Goal: Task Accomplishment & Management: Manage account settings

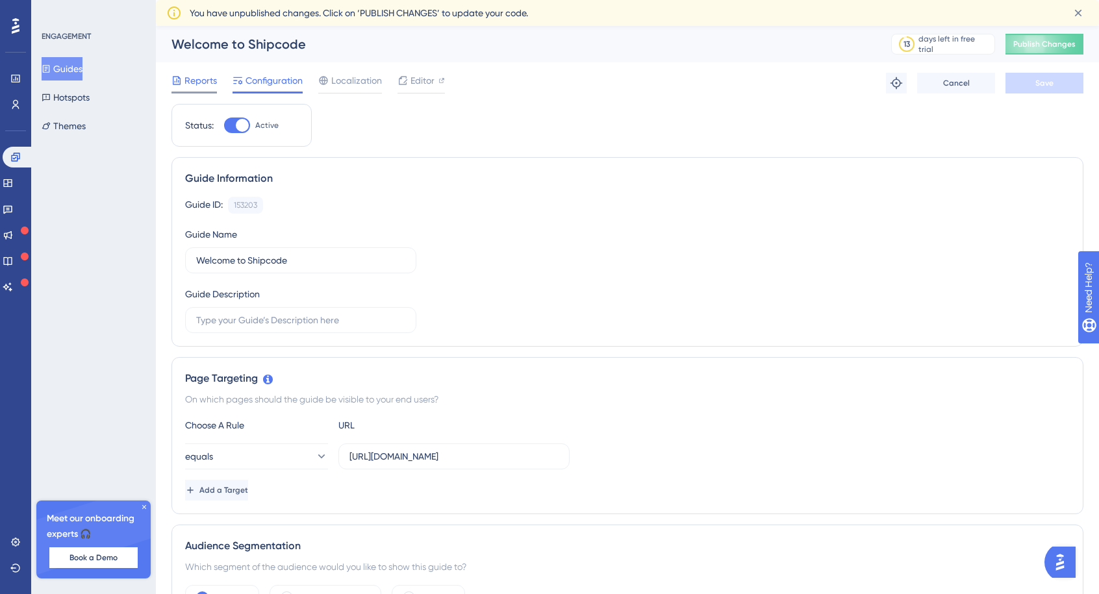
click at [193, 80] on span "Reports" at bounding box center [200, 81] width 32 height 16
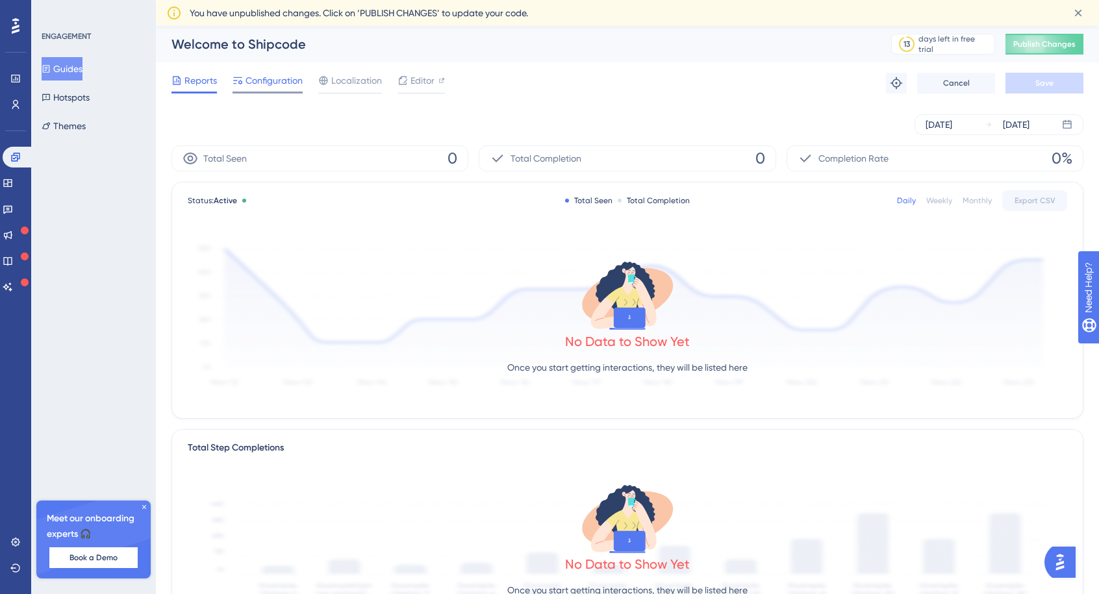
click at [259, 81] on span "Configuration" at bounding box center [273, 81] width 57 height 16
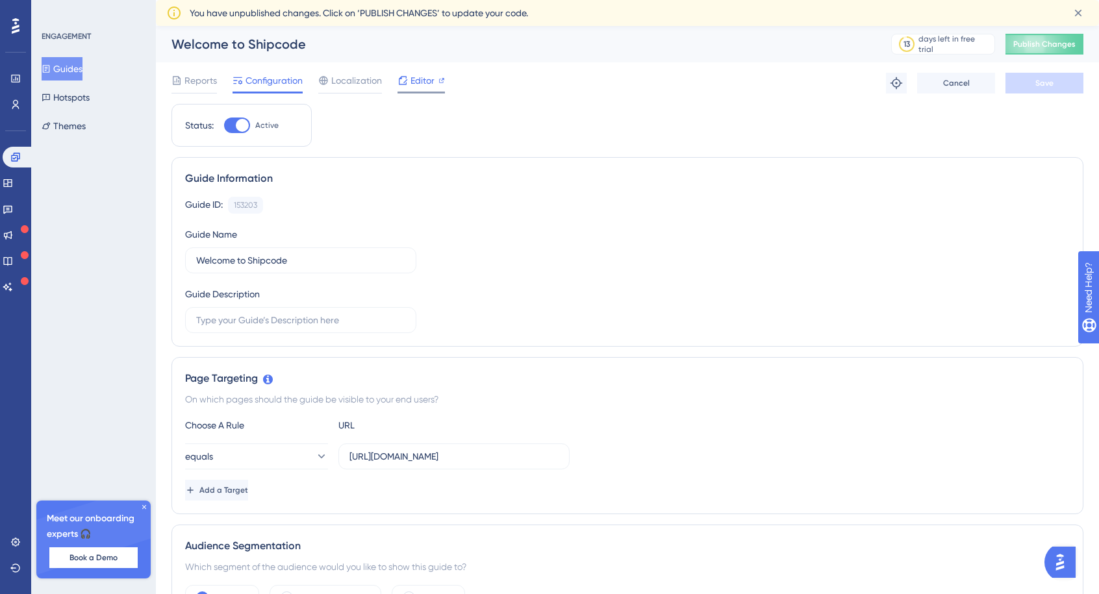
click at [419, 82] on span "Editor" at bounding box center [422, 81] width 24 height 16
click at [68, 72] on button "Guides" at bounding box center [62, 68] width 41 height 23
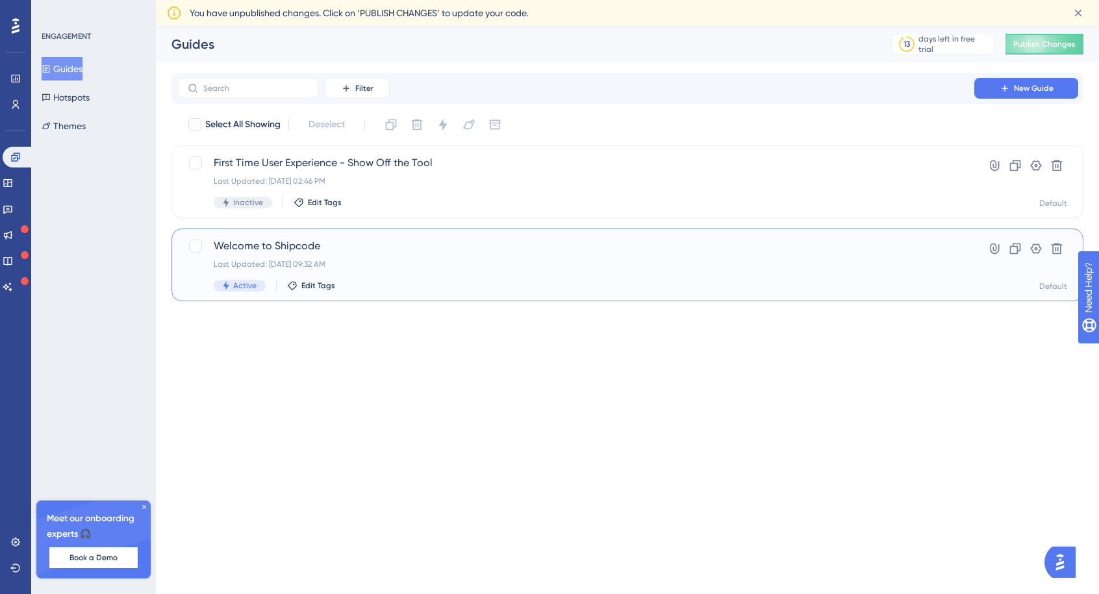
click at [382, 249] on span "Welcome to Shipcode" at bounding box center [575, 246] width 723 height 16
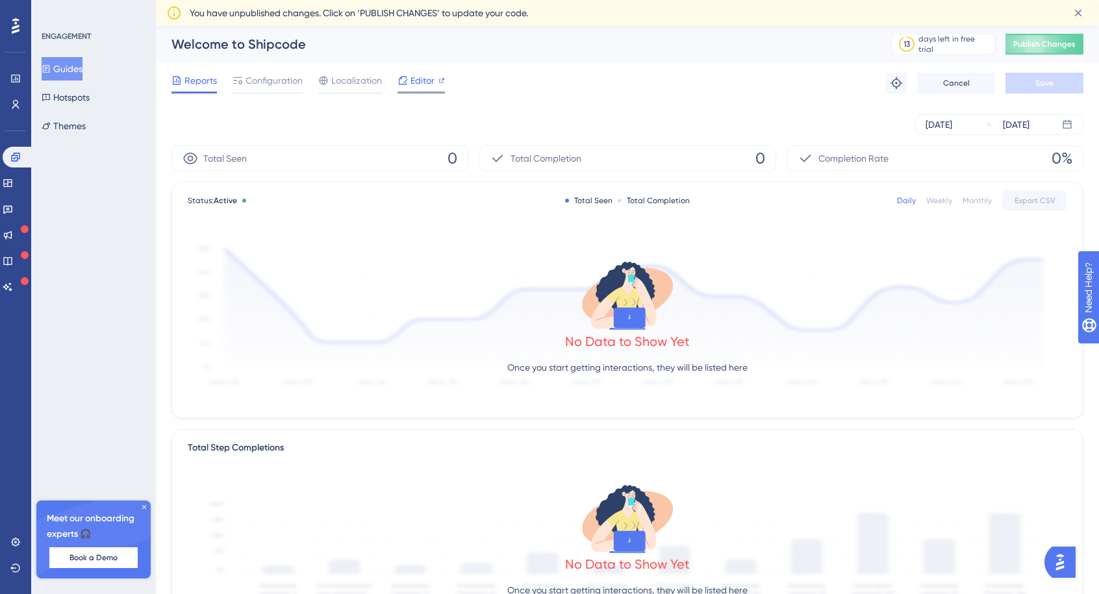
click at [416, 81] on span "Editor" at bounding box center [422, 81] width 24 height 16
click at [75, 66] on button "Guides" at bounding box center [62, 68] width 41 height 23
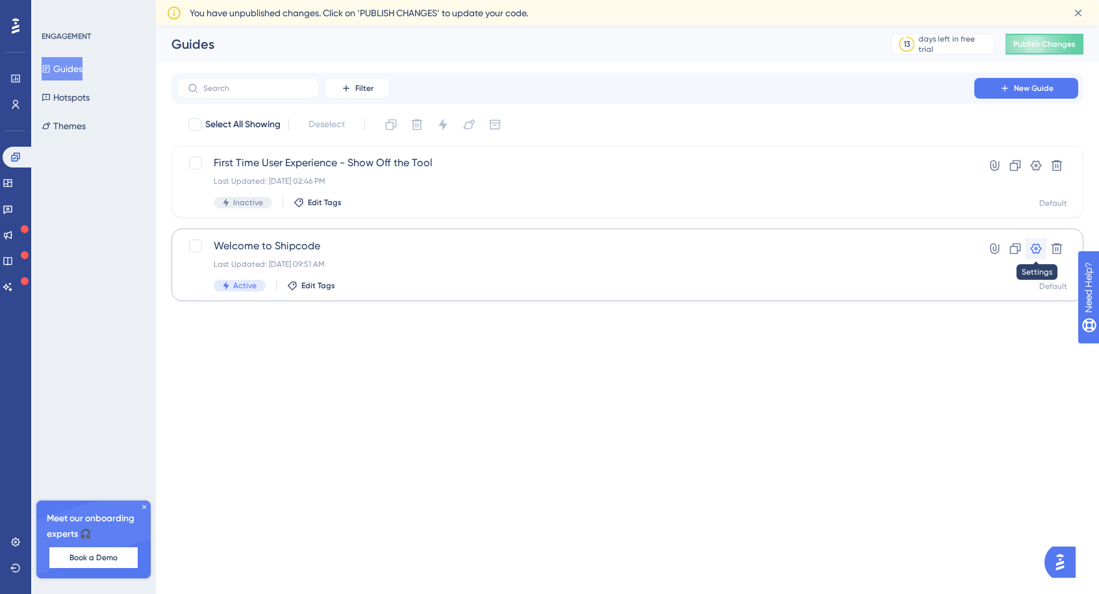
click at [1036, 253] on icon at bounding box center [1036, 249] width 11 height 10
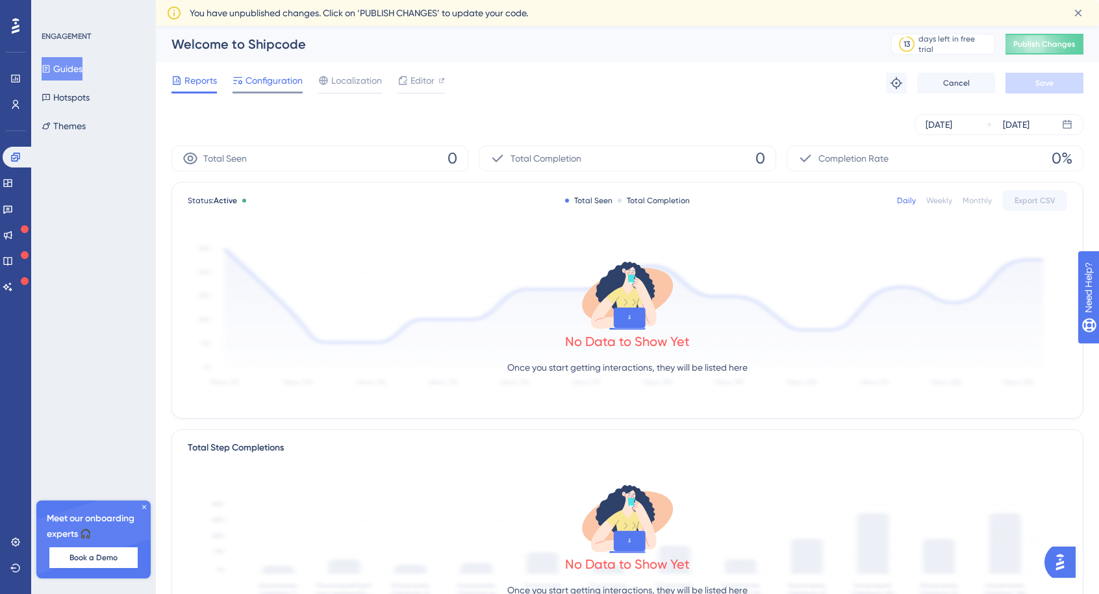
click at [264, 81] on span "Configuration" at bounding box center [273, 81] width 57 height 16
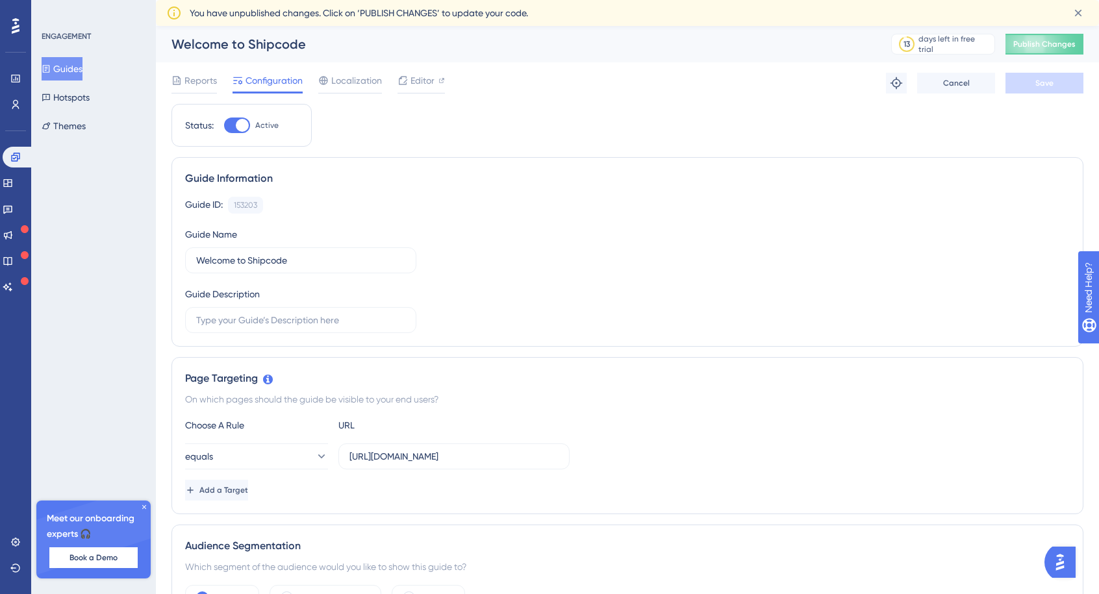
click at [231, 126] on div at bounding box center [237, 126] width 26 height 16
click at [224, 126] on input "Active" at bounding box center [223, 125] width 1 height 1
checkbox input "false"
click at [1048, 88] on button "Save" at bounding box center [1044, 83] width 78 height 21
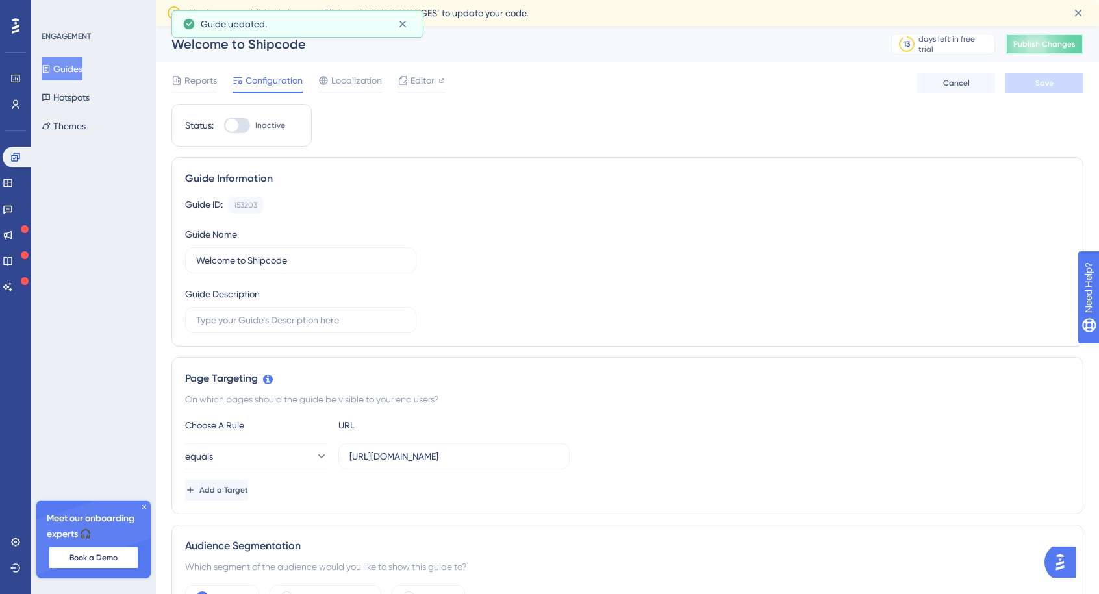
click at [1040, 45] on span "Publish Changes" at bounding box center [1044, 44] width 62 height 10
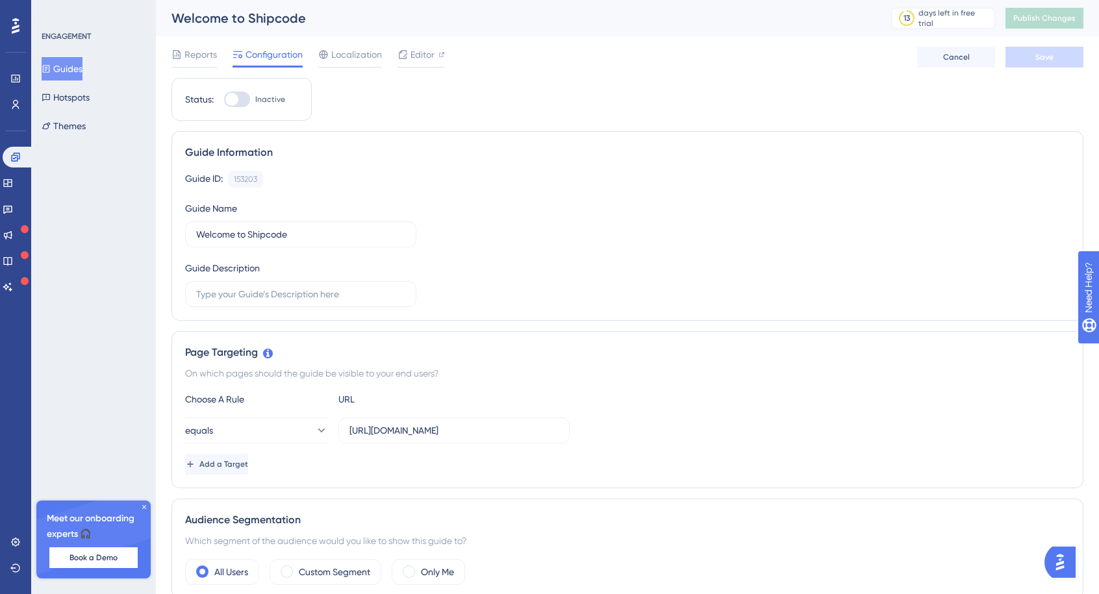
click at [68, 71] on button "Guides" at bounding box center [62, 68] width 41 height 23
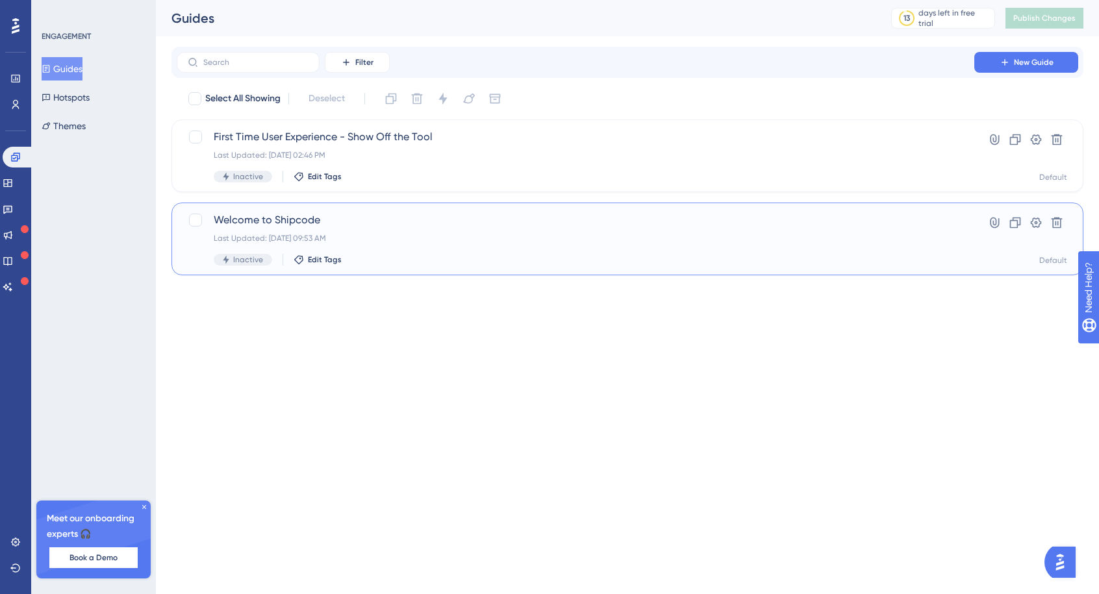
click at [291, 227] on span "Welcome to Shipcode" at bounding box center [575, 220] width 723 height 16
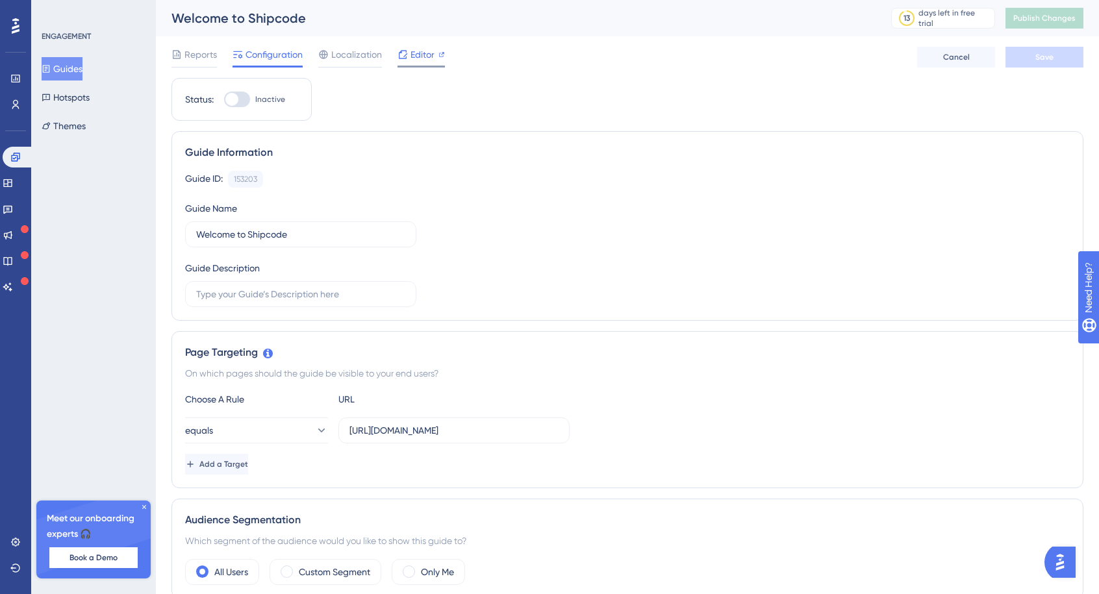
click at [412, 53] on span "Editor" at bounding box center [422, 55] width 24 height 16
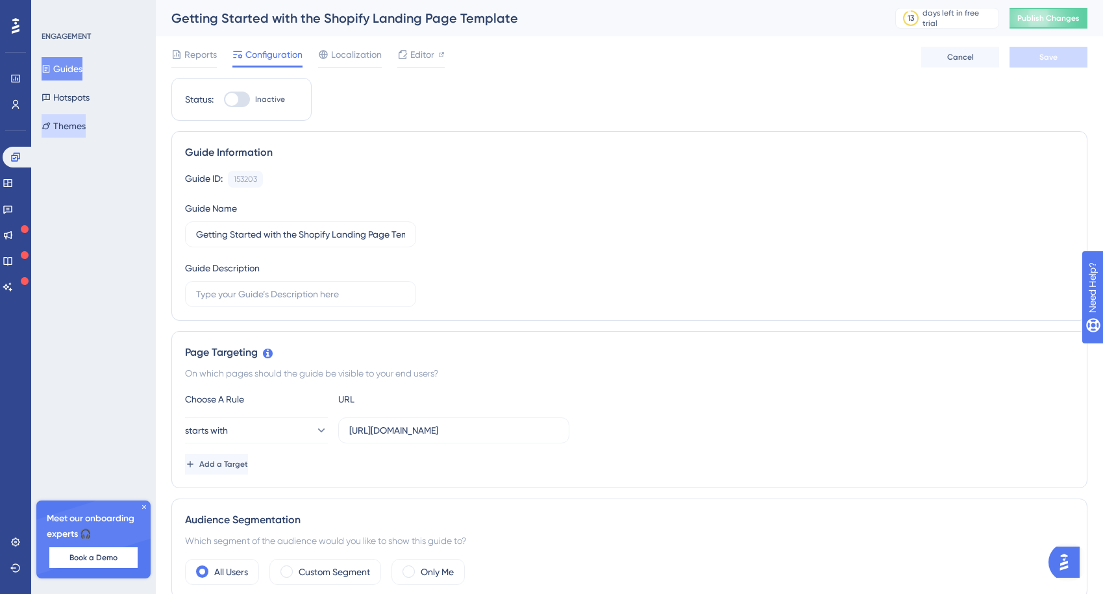
click at [68, 128] on button "Themes" at bounding box center [64, 125] width 44 height 23
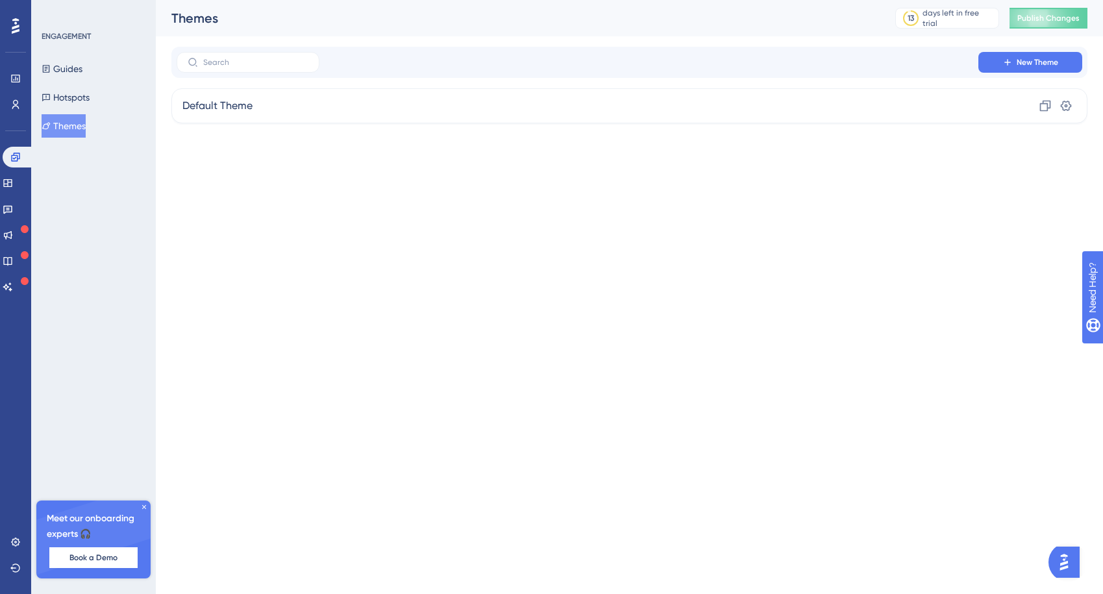
click at [16, 25] on icon at bounding box center [16, 26] width 8 height 17
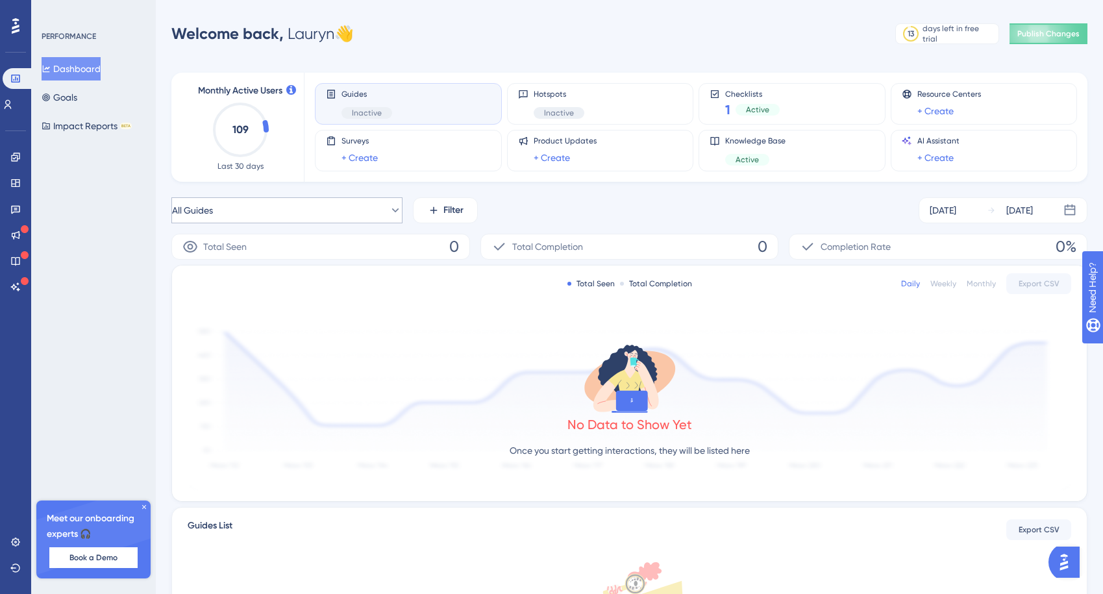
scroll to position [224, 0]
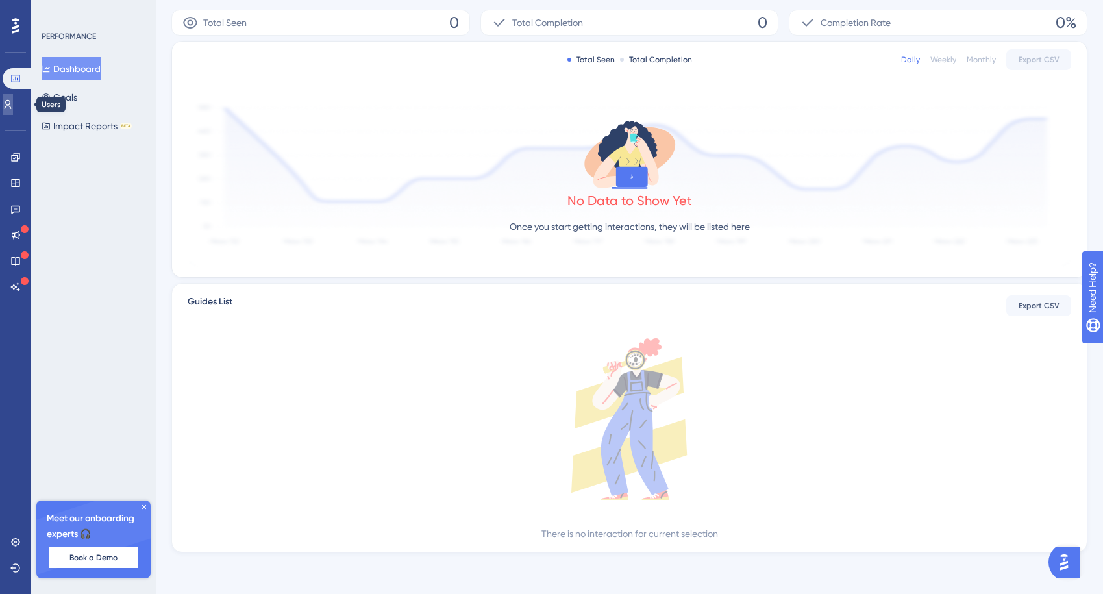
click at [12, 108] on icon at bounding box center [8, 104] width 7 height 9
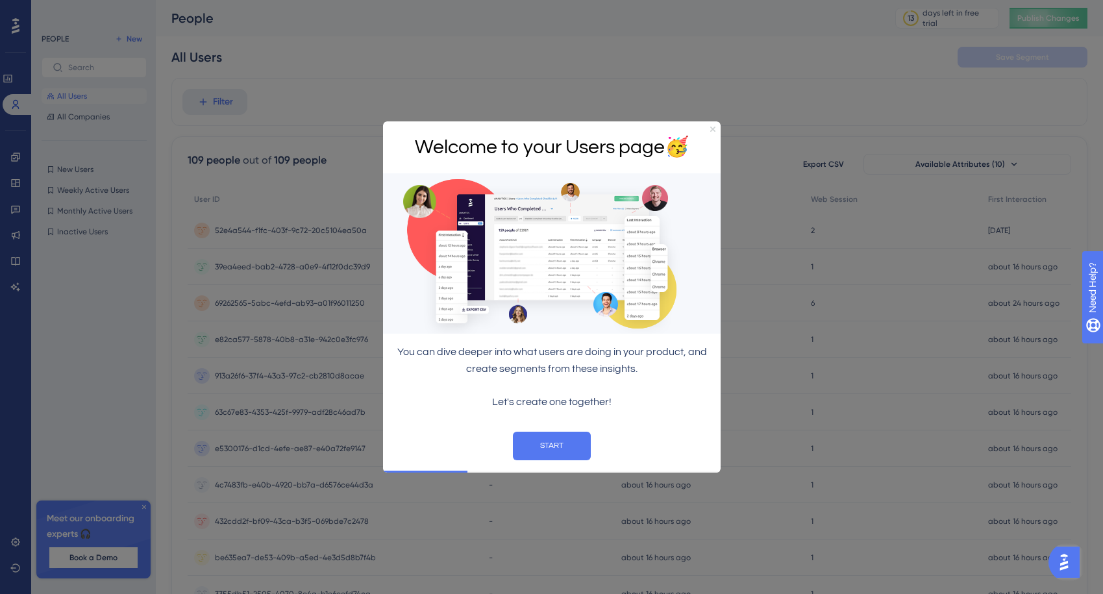
click at [713, 129] on icon "Close Preview" at bounding box center [712, 128] width 5 height 5
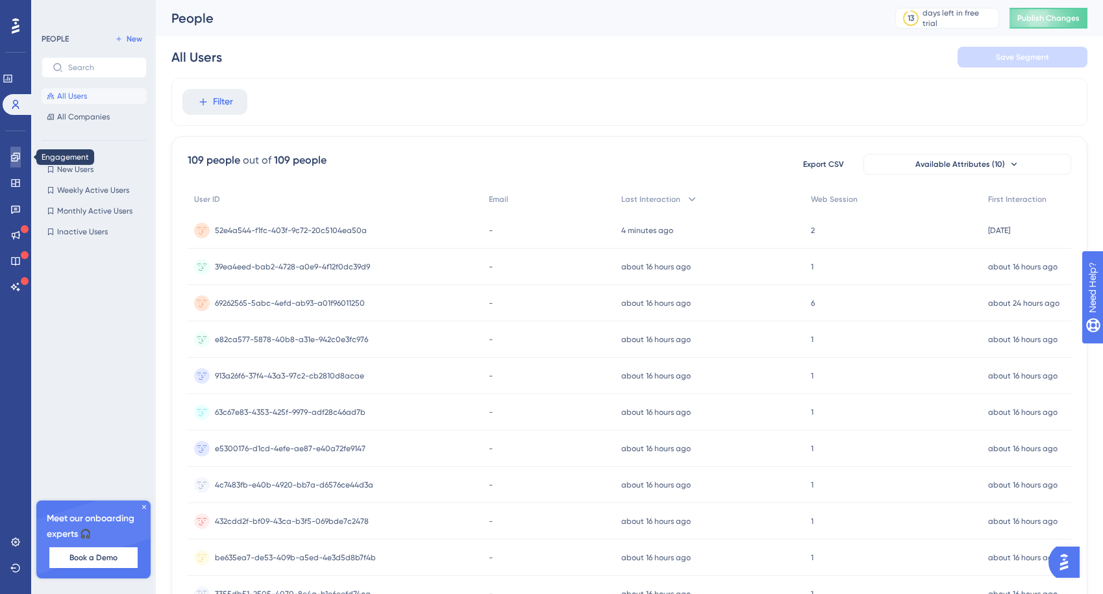
click at [15, 158] on icon at bounding box center [15, 157] width 10 height 10
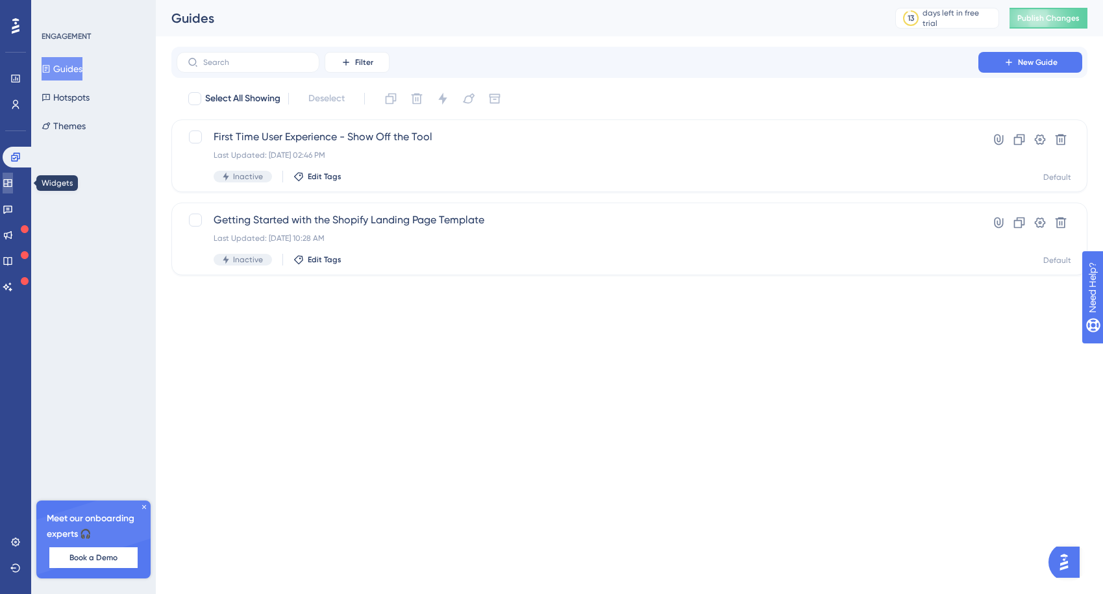
click at [13, 181] on icon at bounding box center [8, 183] width 10 height 10
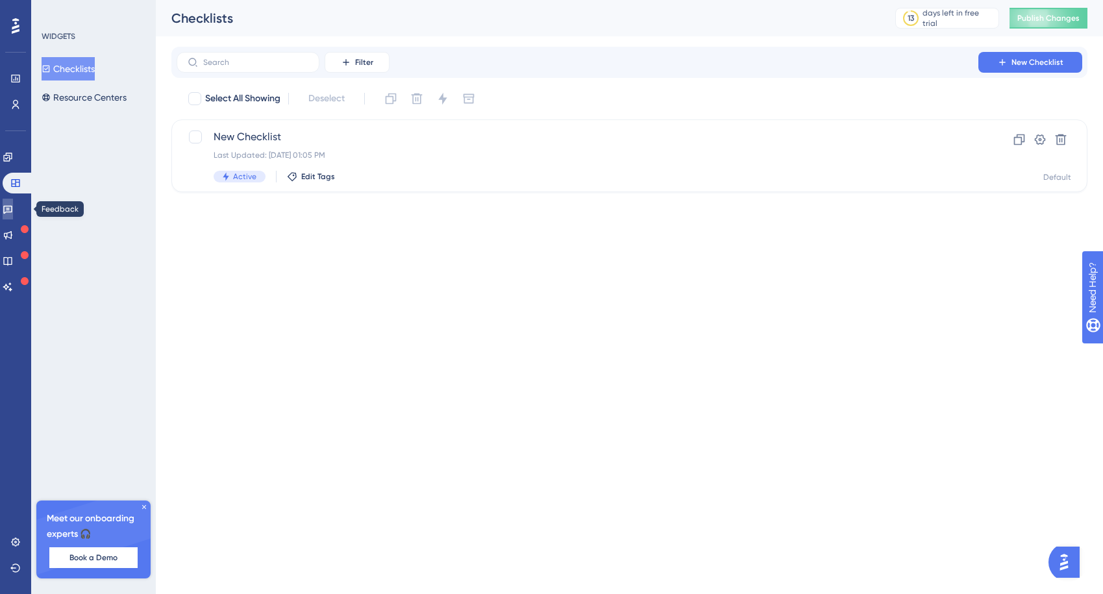
click at [12, 208] on icon at bounding box center [7, 210] width 9 height 8
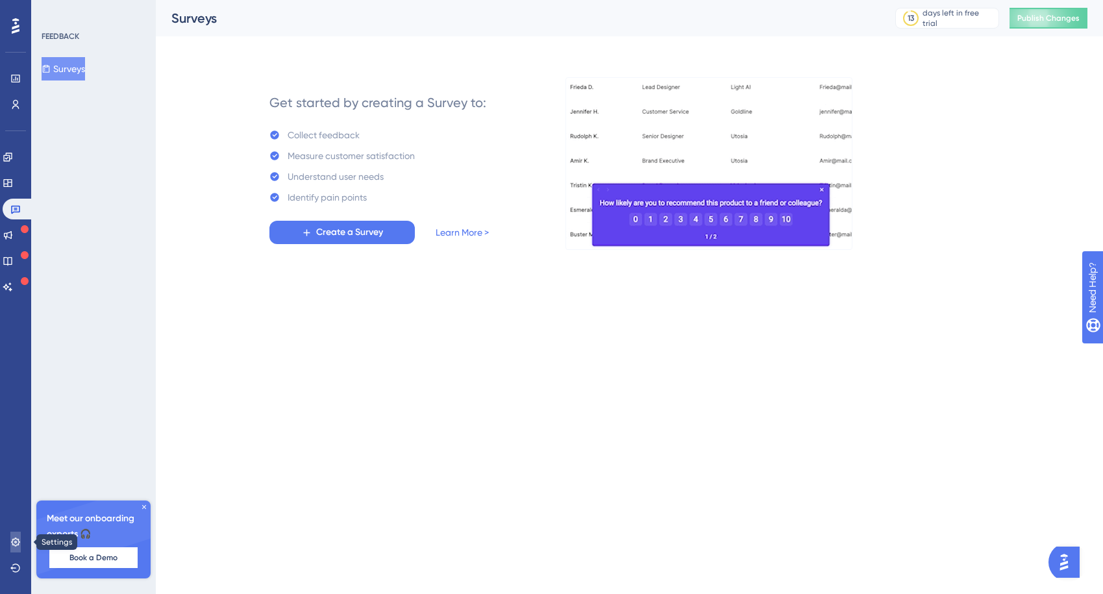
click at [13, 542] on icon at bounding box center [15, 542] width 10 height 10
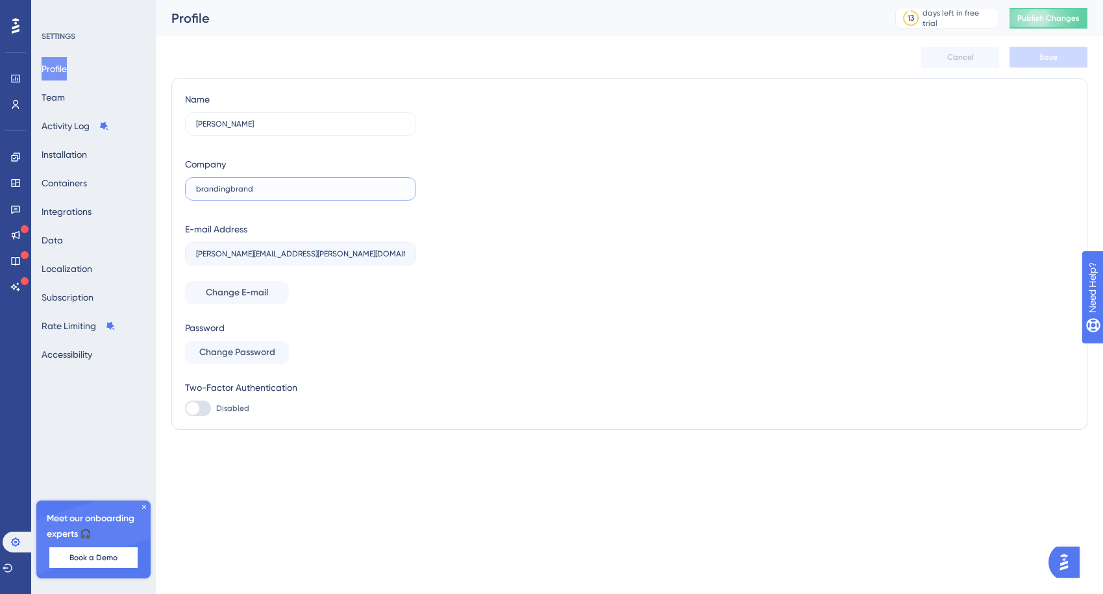
drag, startPoint x: 257, startPoint y: 189, endPoint x: 176, endPoint y: 182, distance: 81.5
click at [177, 182] on div "Name Lauryn Smith Company brandingbrand E-mail Address lauryn.smith@brandingbra…" at bounding box center [629, 254] width 916 height 352
type input "Branding Brand"
click at [1055, 57] on span "Save" at bounding box center [1049, 57] width 18 height 10
click at [17, 25] on icon at bounding box center [16, 26] width 8 height 16
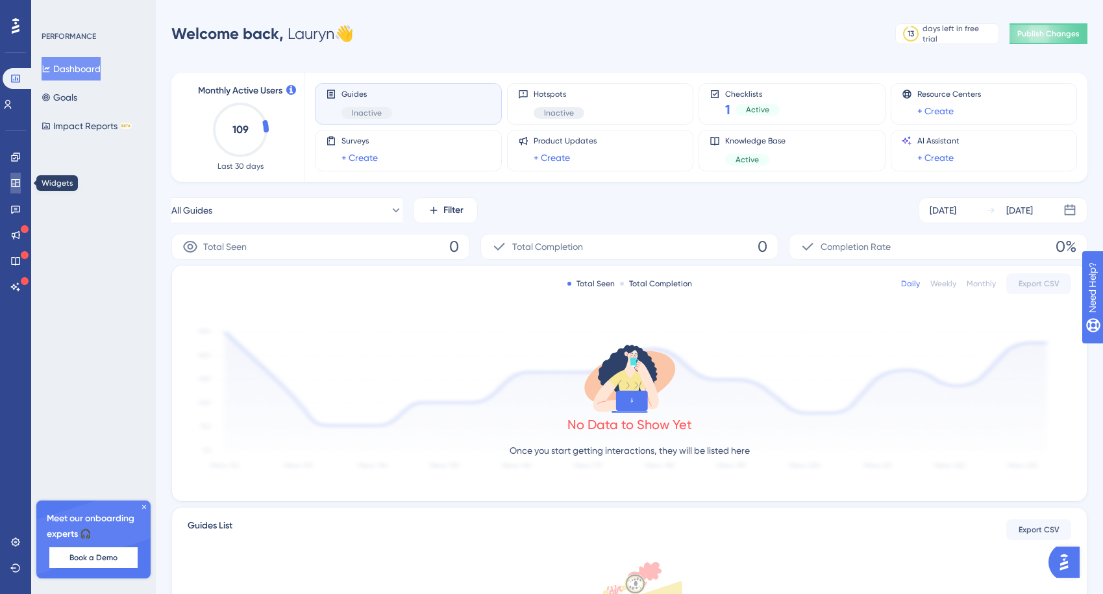
click at [17, 176] on link at bounding box center [15, 183] width 10 height 21
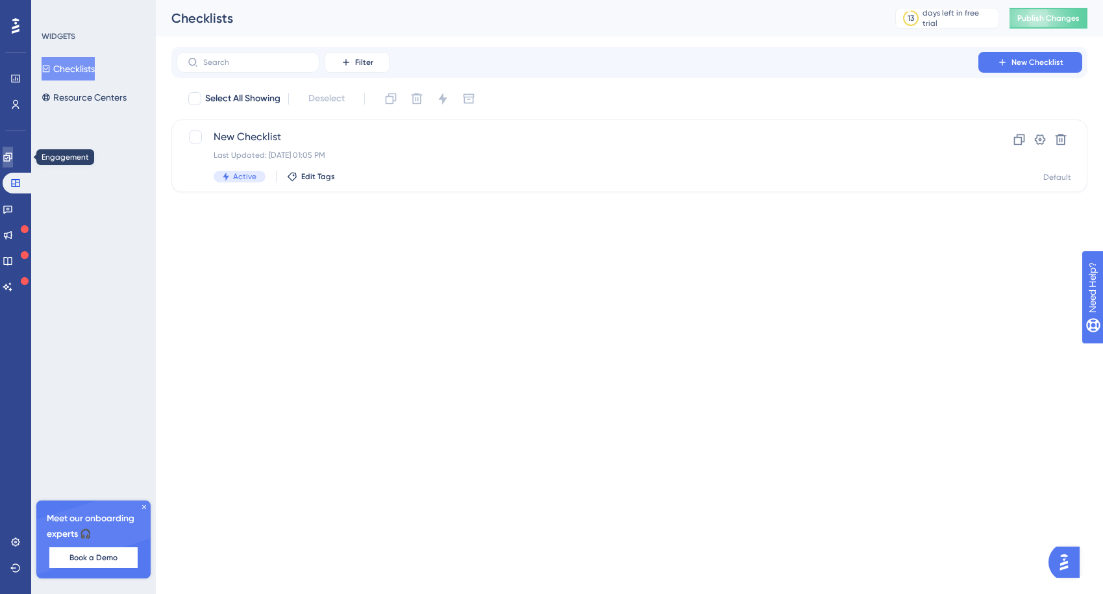
click at [12, 161] on icon at bounding box center [7, 157] width 8 height 8
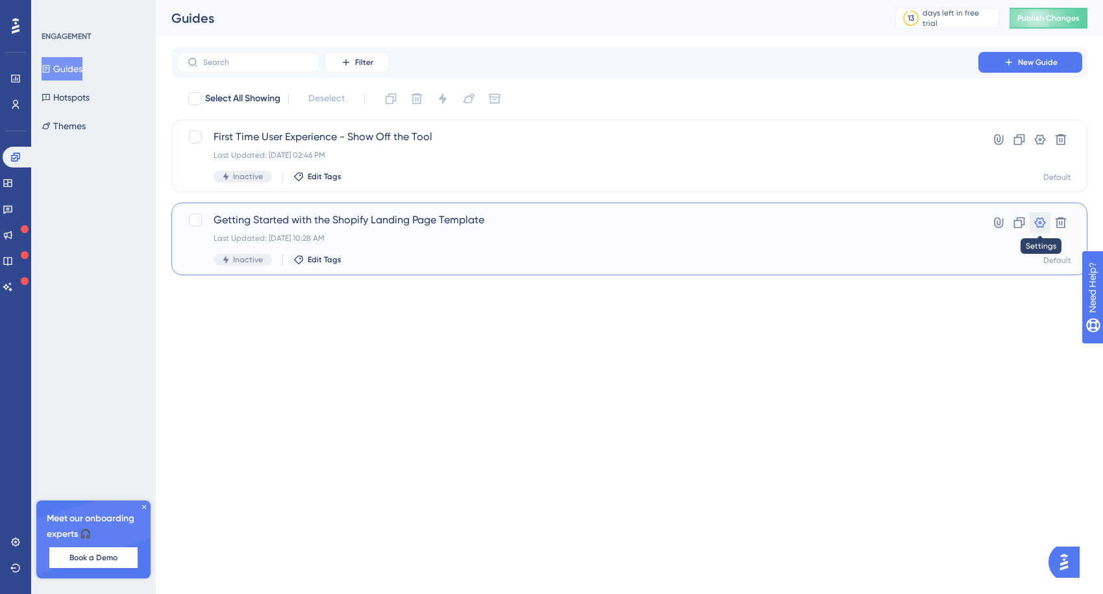
click at [1045, 220] on icon at bounding box center [1040, 222] width 13 height 13
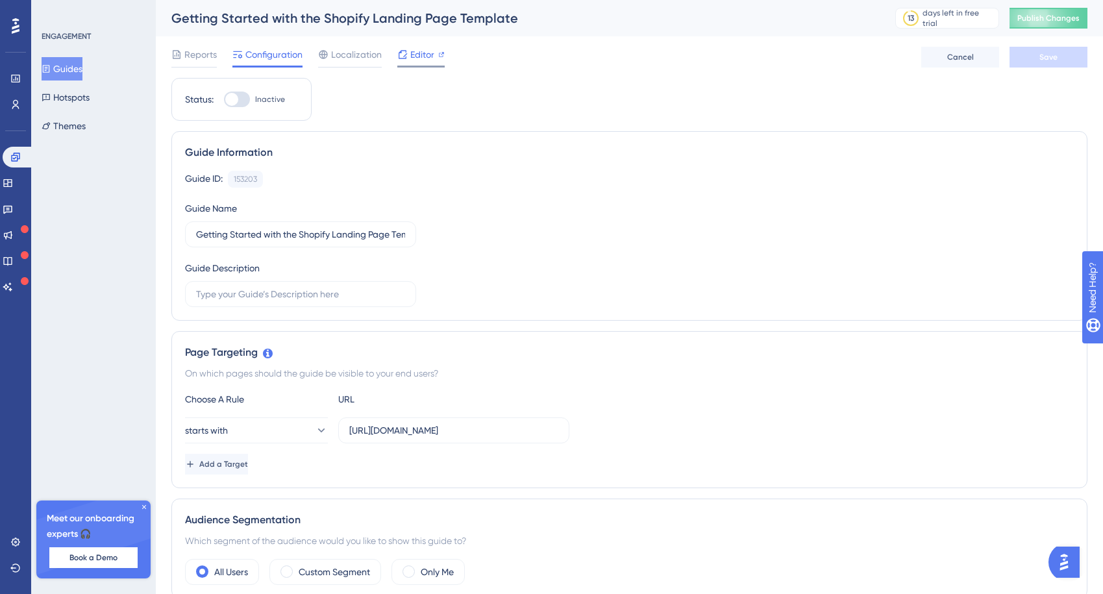
click at [412, 56] on span "Editor" at bounding box center [422, 55] width 24 height 16
click at [80, 130] on button "Themes" at bounding box center [64, 125] width 44 height 23
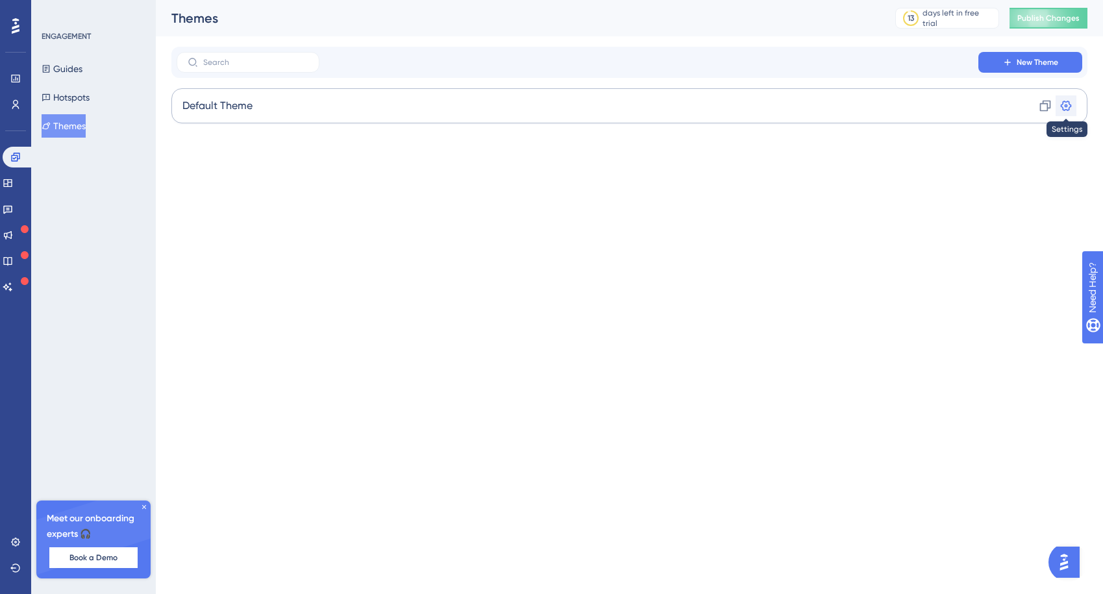
click at [1065, 106] on icon at bounding box center [1066, 105] width 13 height 13
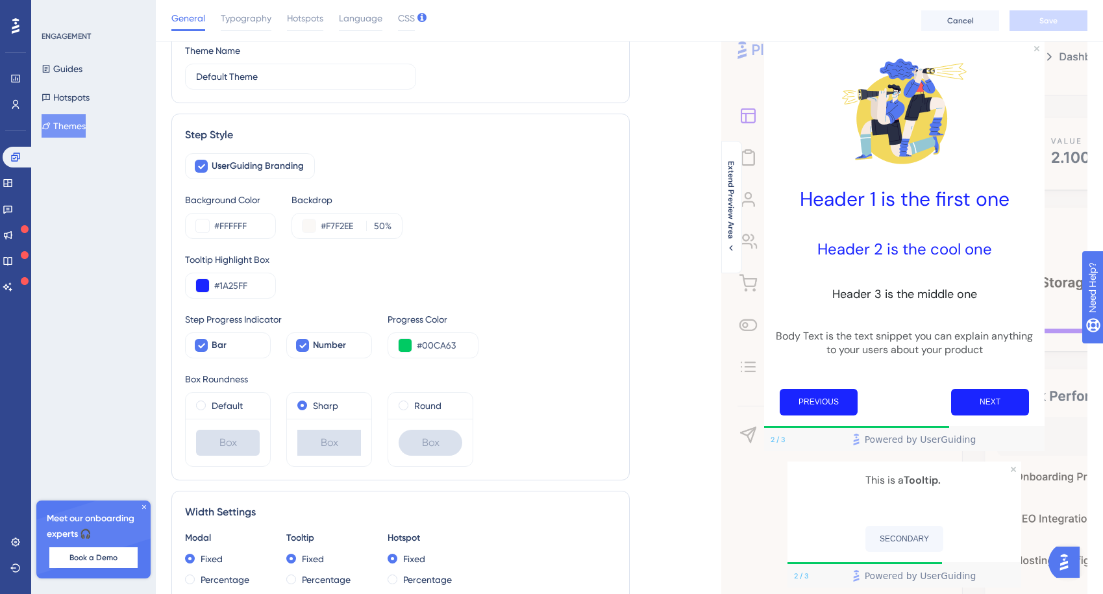
scroll to position [68, 0]
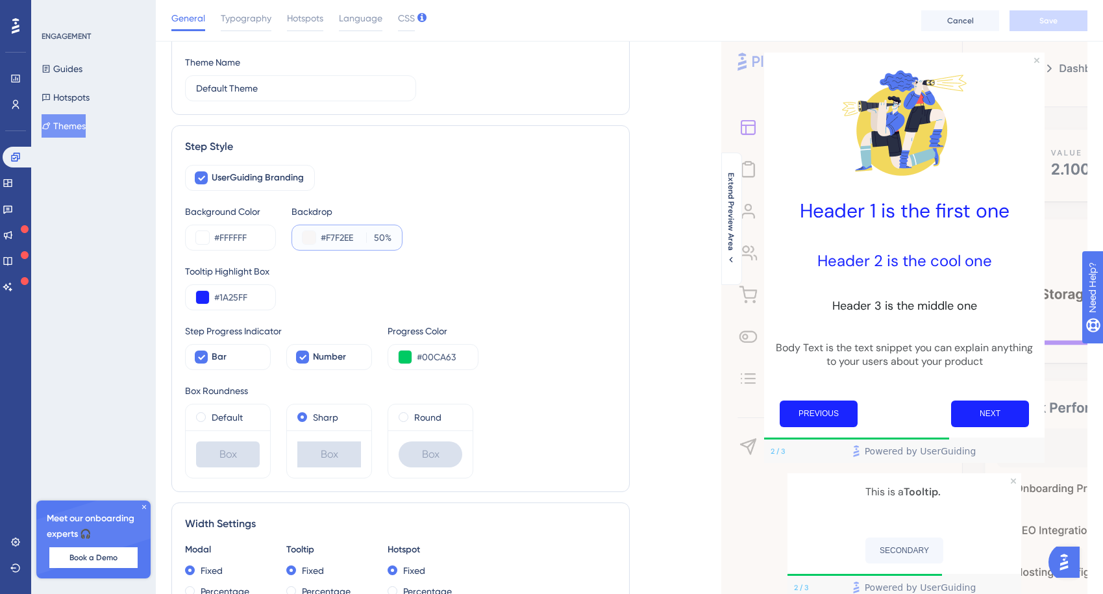
click at [314, 236] on button at bounding box center [309, 237] width 13 height 13
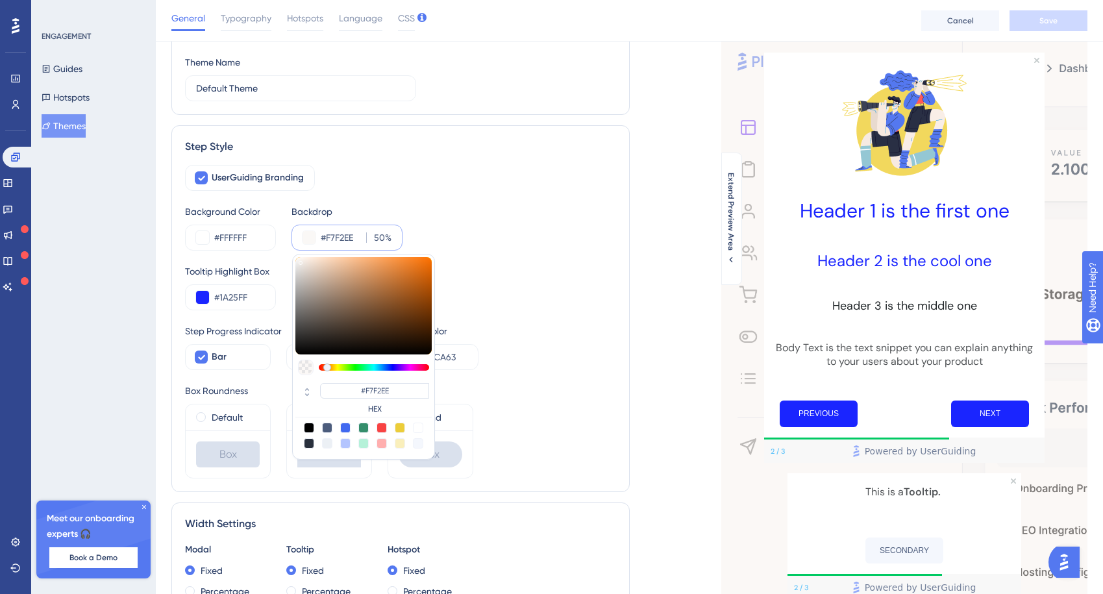
click at [337, 239] on input "#F7F2EE" at bounding box center [341, 238] width 40 height 16
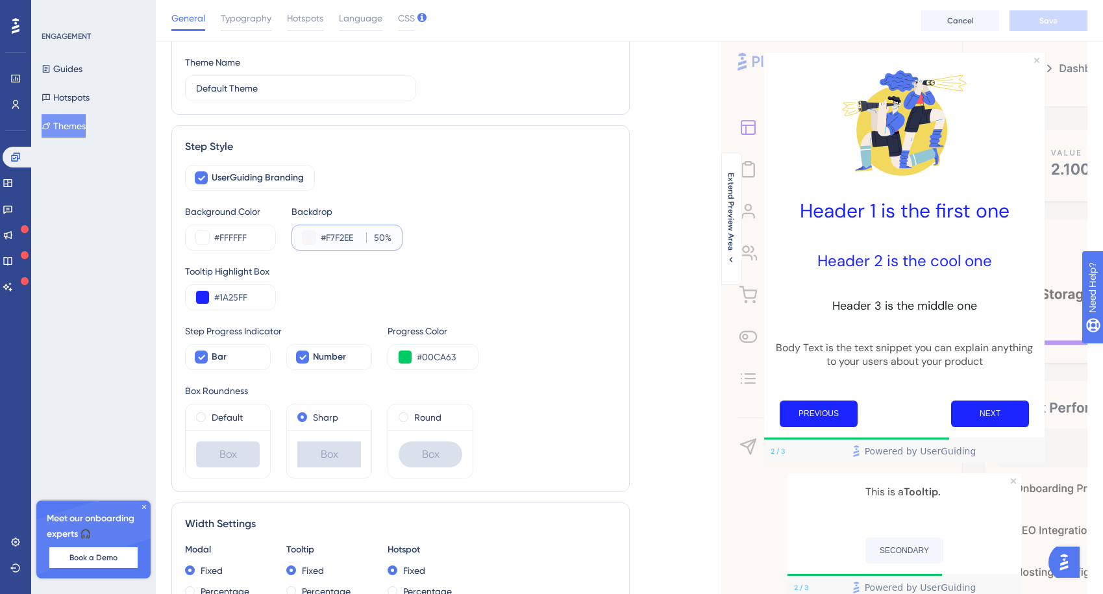
click at [337, 239] on input "#F7F2EE" at bounding box center [341, 238] width 40 height 16
paste input "54575A"
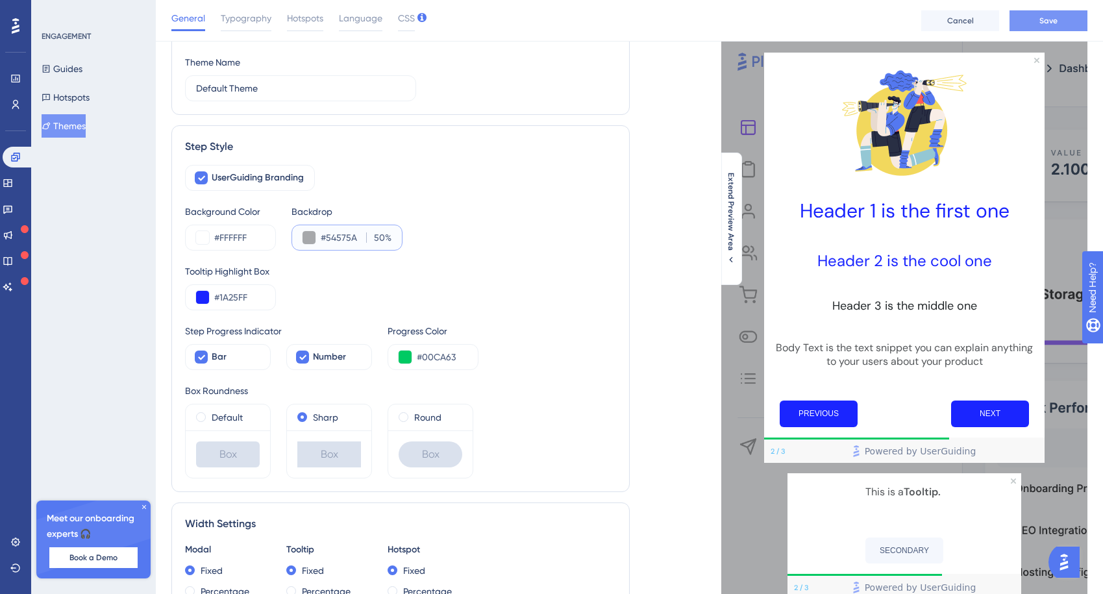
type input "#54575A"
click at [1053, 27] on button "Save" at bounding box center [1049, 20] width 78 height 21
click at [381, 238] on input "50" at bounding box center [378, 238] width 14 height 16
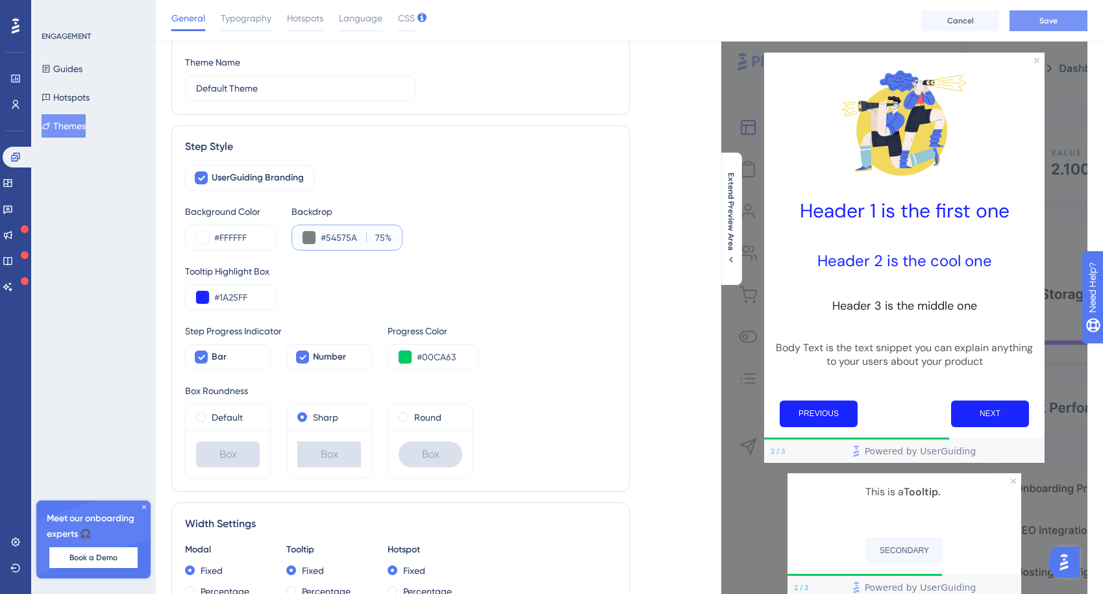
type input "75"
click at [1053, 18] on span "Save" at bounding box center [1049, 21] width 18 height 10
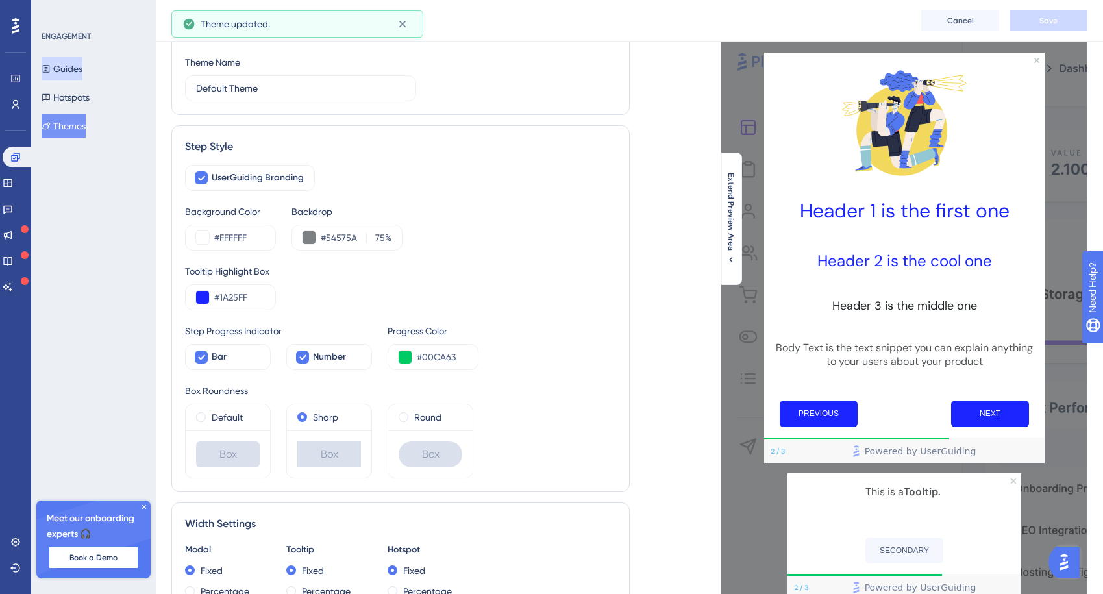
click at [77, 71] on button "Guides" at bounding box center [62, 68] width 41 height 23
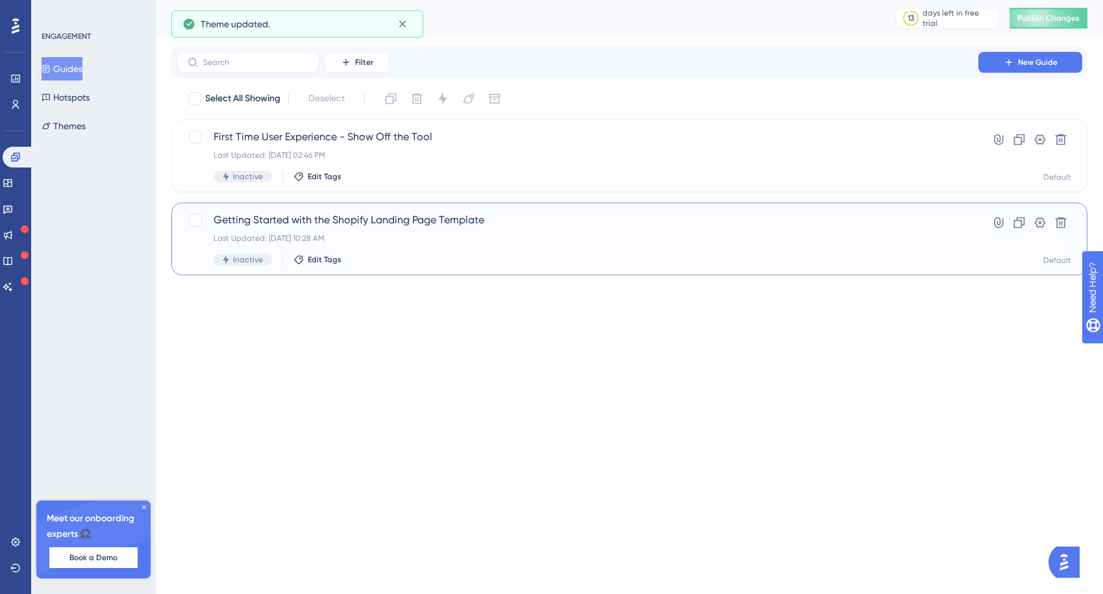
click at [359, 225] on span "Getting Started with the Shopify Landing Page Template" at bounding box center [578, 220] width 728 height 16
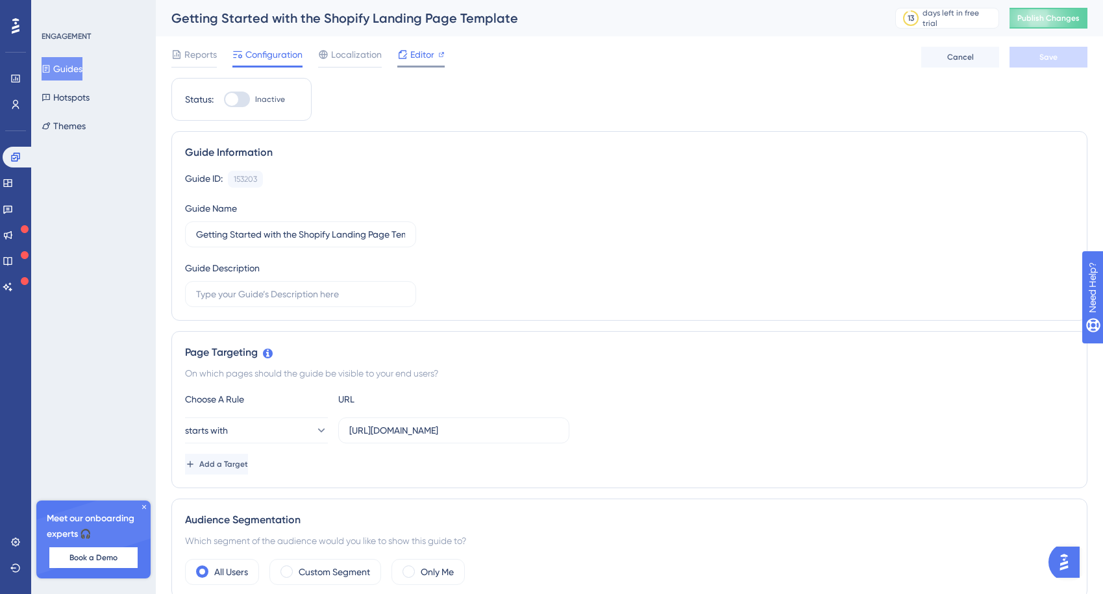
click at [413, 54] on span "Editor" at bounding box center [422, 55] width 24 height 16
